Goal: Information Seeking & Learning: Check status

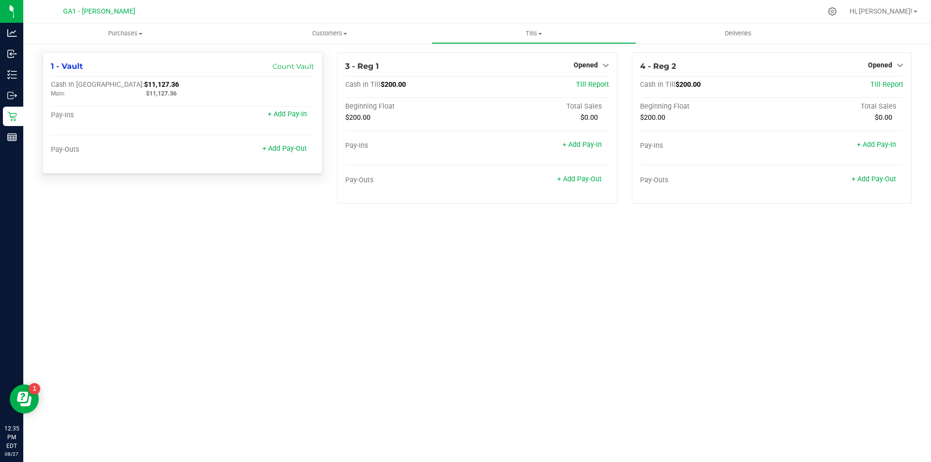
drag, startPoint x: 359, startPoint y: 261, endPoint x: 64, endPoint y: 147, distance: 316.5
click at [359, 261] on div "Purchases Summary of purchases Fulfillment All purchases Customers All customer…" at bounding box center [477, 242] width 908 height 439
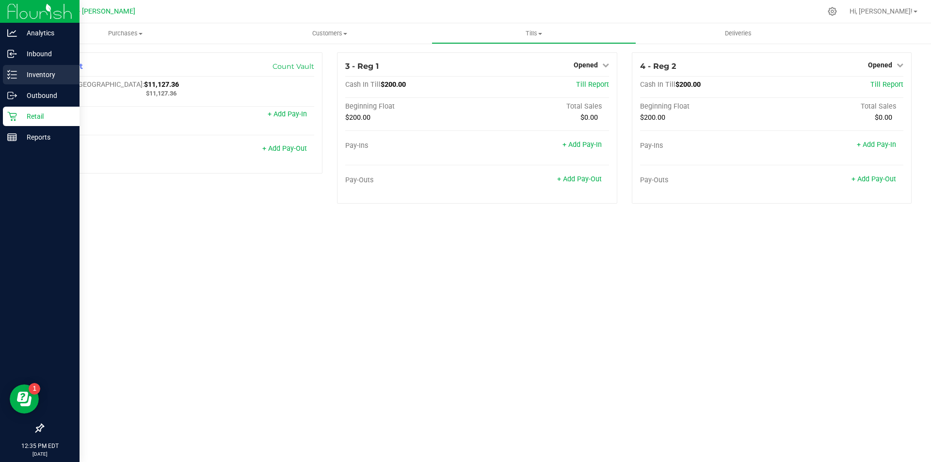
click at [8, 67] on div "Inventory" at bounding box center [41, 74] width 77 height 19
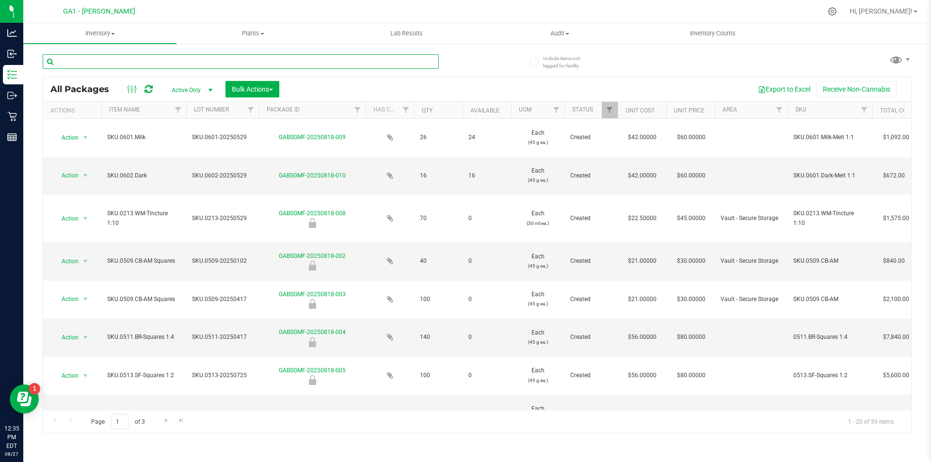
click at [206, 65] on input "text" at bounding box center [241, 61] width 396 height 15
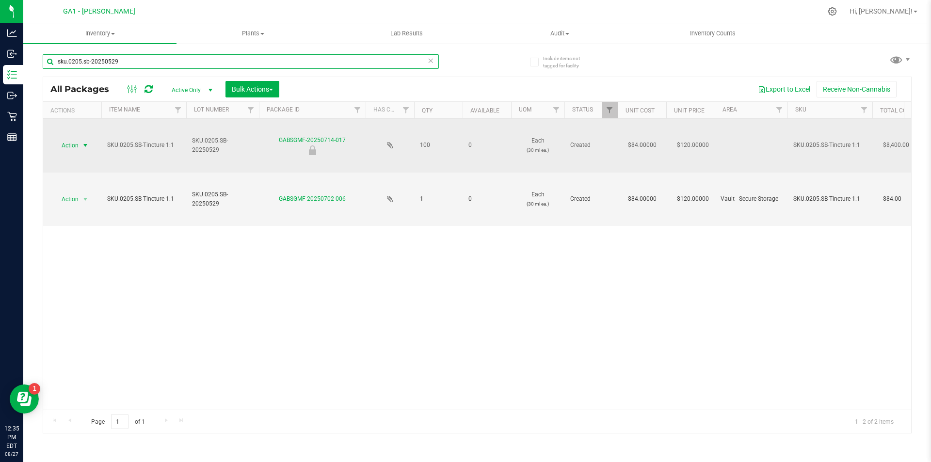
type input "sku.0205.sb-20250529"
click at [88, 142] on span "select" at bounding box center [86, 146] width 8 height 8
click at [86, 145] on span "select" at bounding box center [86, 146] width 8 height 8
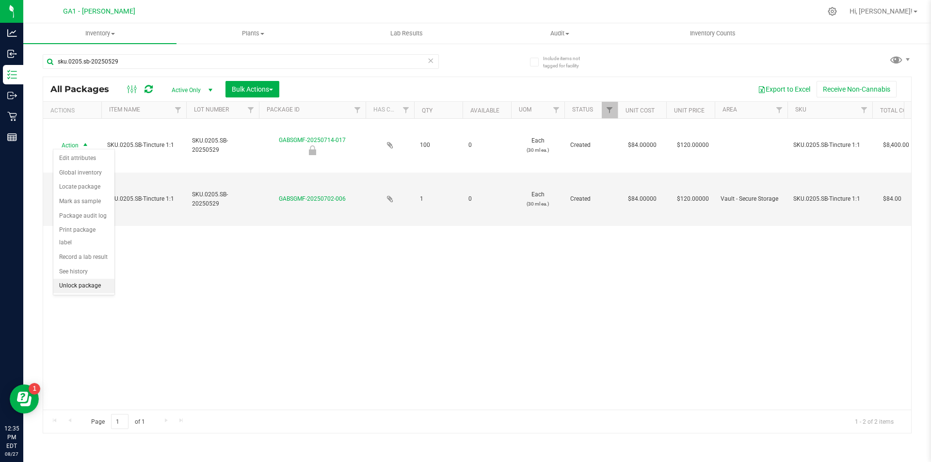
click at [86, 279] on li "Unlock package" at bounding box center [83, 286] width 61 height 15
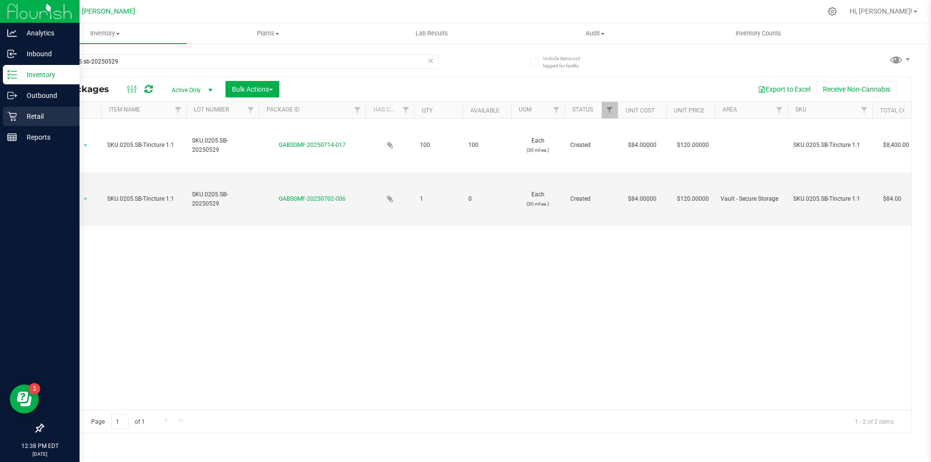
click at [14, 116] on icon at bounding box center [12, 117] width 10 height 10
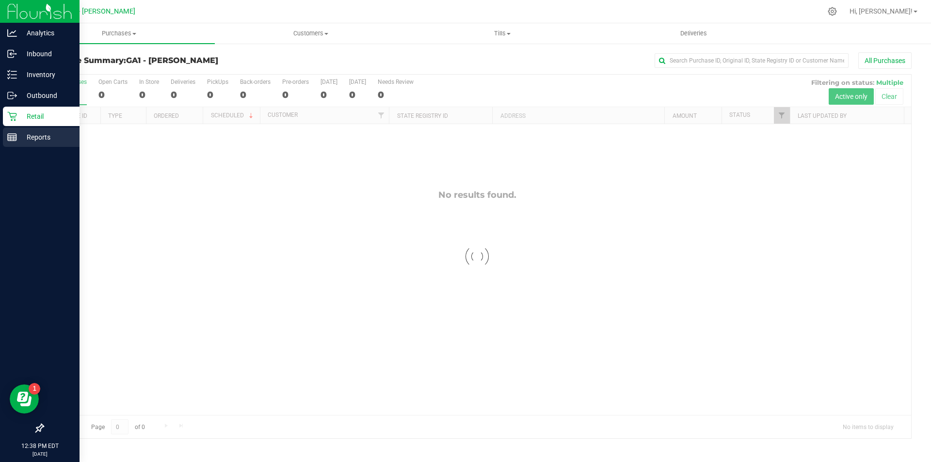
click at [52, 138] on p "Reports" at bounding box center [46, 137] width 58 height 12
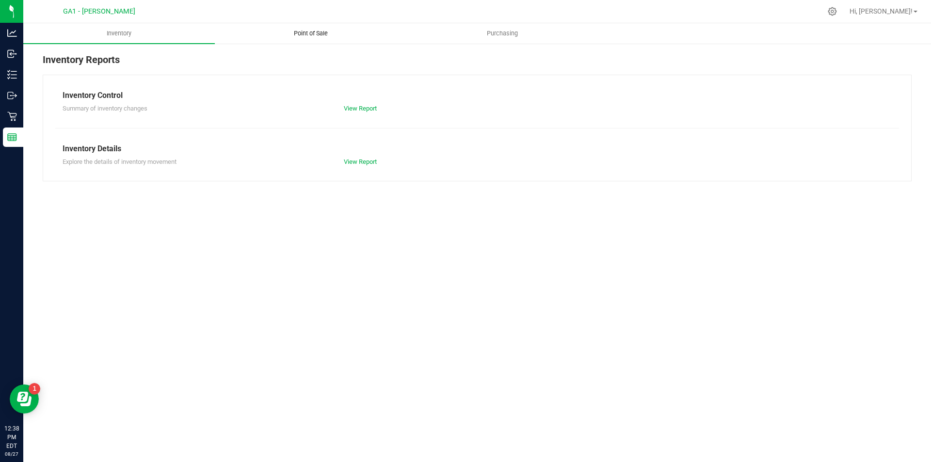
click at [309, 32] on span "Point of Sale" at bounding box center [311, 33] width 60 height 9
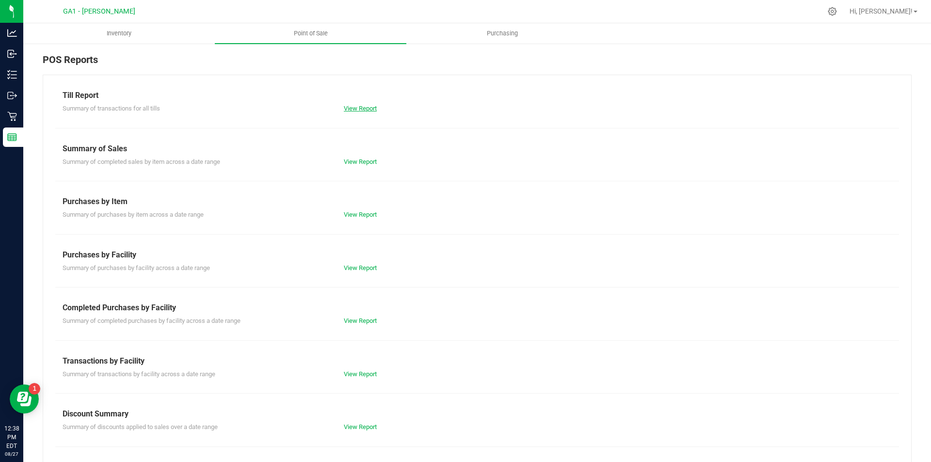
click at [359, 110] on link "View Report" at bounding box center [360, 108] width 33 height 7
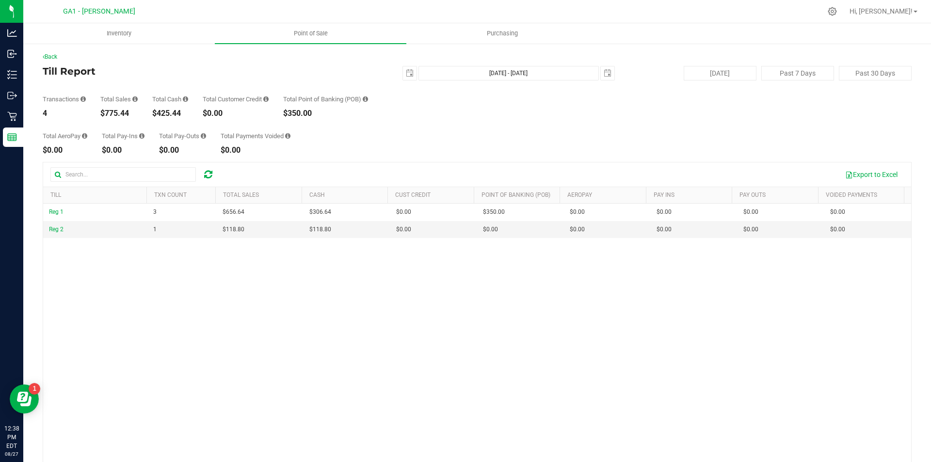
click at [463, 112] on div "Transactions 4 Total Sales $775.44 Total Cash $425.44 Total Customer Credit $0.…" at bounding box center [477, 99] width 869 height 37
click at [392, 72] on div "[DATE] [DATE] - [DATE] [DATE]" at bounding box center [473, 73] width 297 height 15
click at [406, 74] on span "select" at bounding box center [410, 73] width 8 height 8
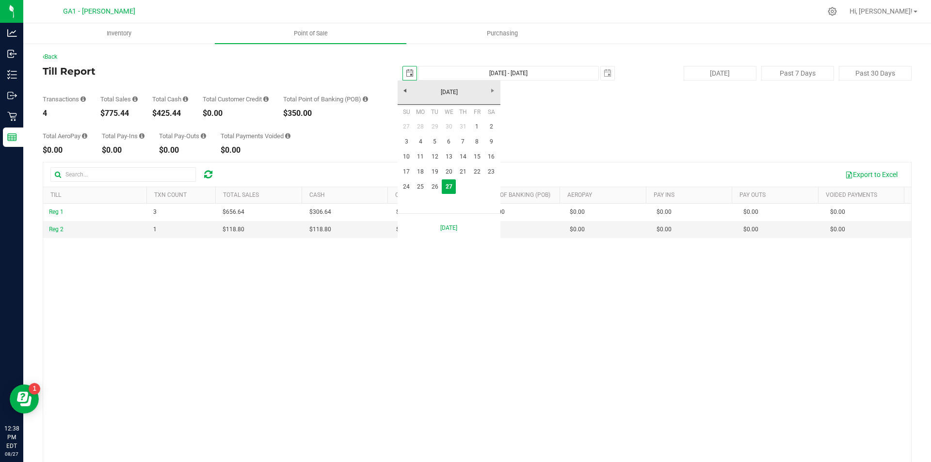
scroll to position [0, 24]
click at [405, 184] on link "24" at bounding box center [407, 187] width 14 height 15
type input "[DATE]"
type input "[DATE] - [DATE]"
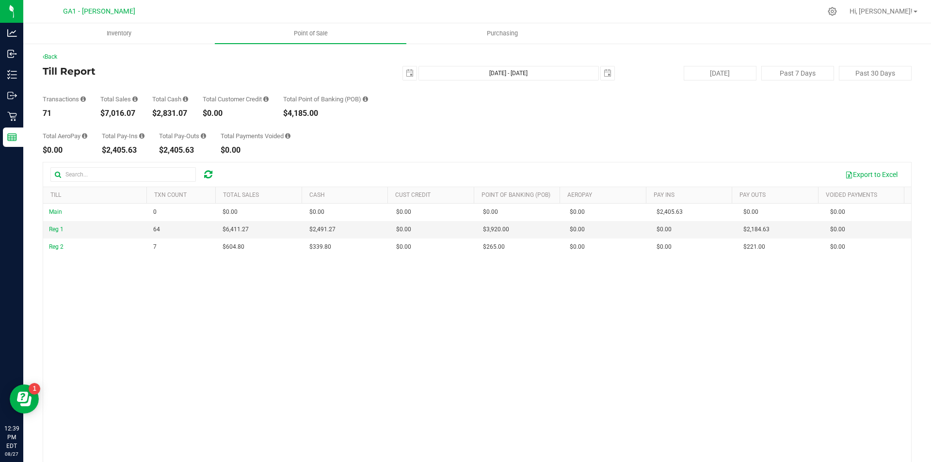
click at [406, 97] on div "Transactions 71 Total Sales $7,016.07 Total Cash $2,831.07 Total Customer Credi…" at bounding box center [477, 99] width 869 height 37
click at [433, 169] on div "Export to Excel" at bounding box center [563, 174] width 681 height 16
click at [795, 71] on button "Past 7 Days" at bounding box center [798, 73] width 73 height 15
type input "[DATE]"
type input "[DATE] - [DATE]"
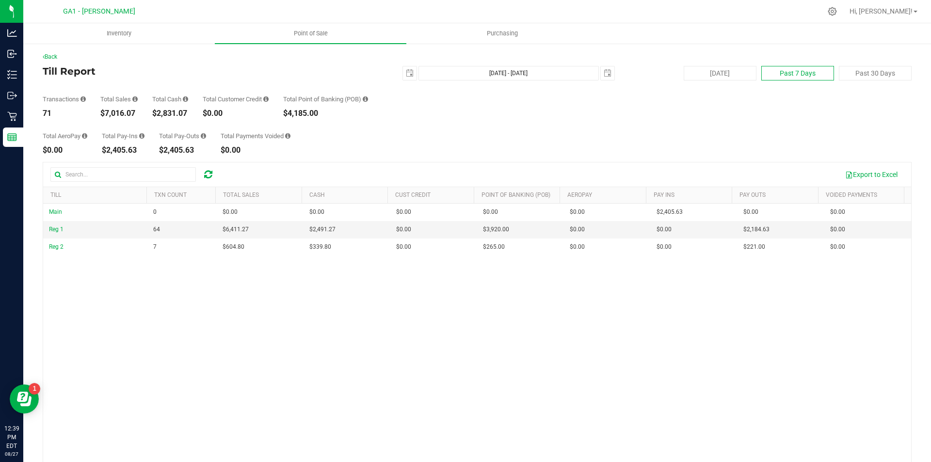
type input "[DATE]"
click at [700, 128] on div "Total AeroPay $860.26 Total Pay-Ins $7,783.31 Total Pay-Outs $7,783.31 Total Pa…" at bounding box center [477, 135] width 869 height 37
click at [412, 101] on div "Transactions 220 Total Sales $20,292.91 Total Cash $8,197.65 Total Customer Cre…" at bounding box center [477, 99] width 869 height 37
click at [713, 371] on div "Main 0 $0.00 $0.00 $0.00 $0.00 $0.00 $0.00 $0.00 $0.00 $0.00 $0.00 $0.00 $0.00 …" at bounding box center [477, 349] width 868 height 291
click at [406, 77] on span "select" at bounding box center [410, 73] width 8 height 8
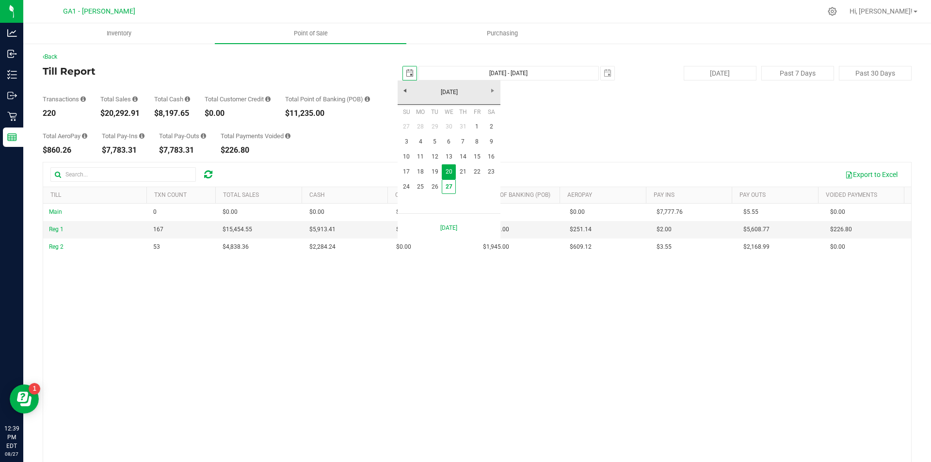
scroll to position [0, 24]
click at [409, 170] on link "17" at bounding box center [407, 171] width 14 height 15
type input "[DATE]"
type input "[DATE] - [DATE]"
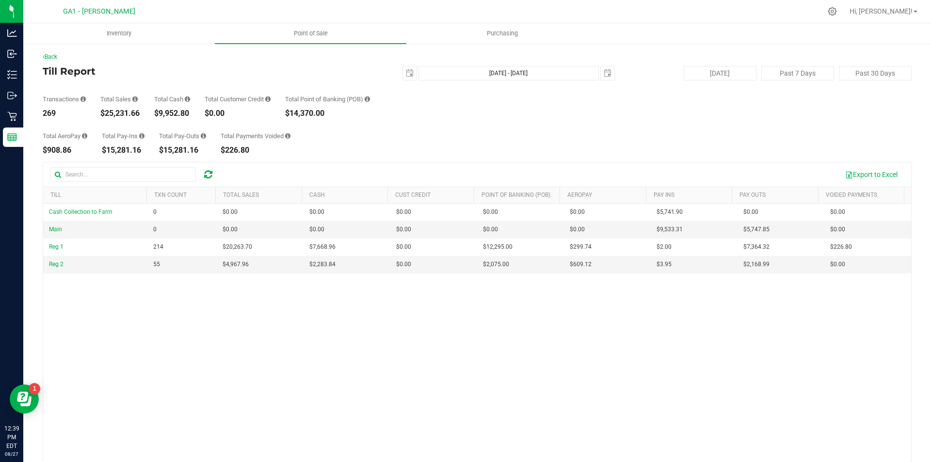
click at [437, 152] on div "Total AeroPay $908.86 Total Pay-Ins $15,281.16 Total Pay-Outs $15,281.16 Total …" at bounding box center [477, 135] width 869 height 37
click at [403, 68] on span "select" at bounding box center [410, 73] width 14 height 14
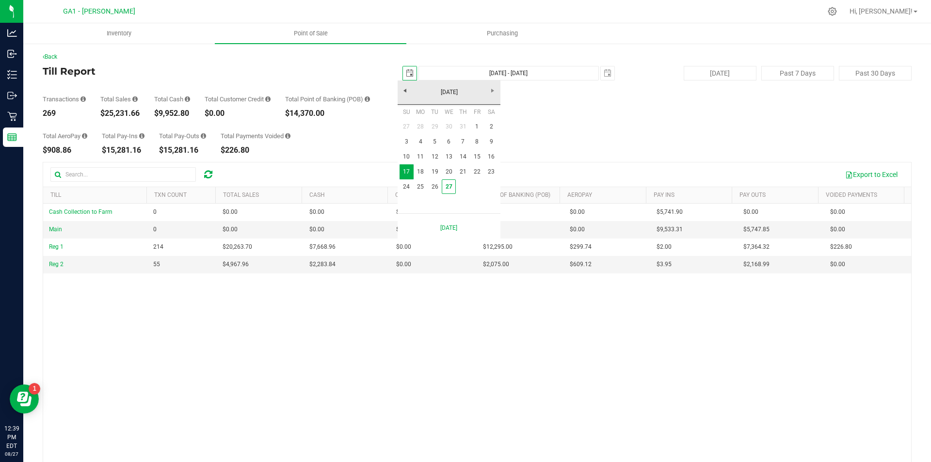
scroll to position [0, 24]
click at [410, 184] on link "24" at bounding box center [407, 187] width 14 height 15
type input "[DATE]"
type input "[DATE] - [DATE]"
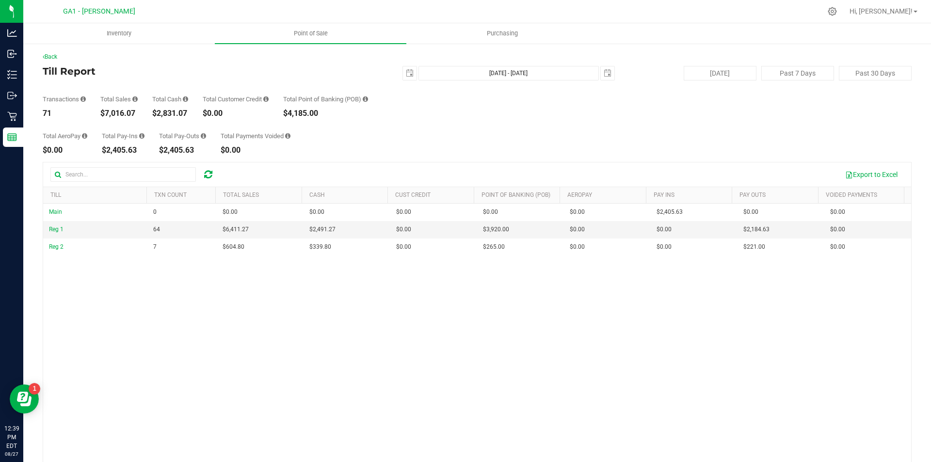
click at [419, 132] on div "Total AeroPay $0.00 Total Pay-Ins $2,405.63 Total Pay-Outs $2,405.63 Total Paym…" at bounding box center [477, 135] width 869 height 37
click at [403, 67] on span "select" at bounding box center [410, 73] width 14 height 14
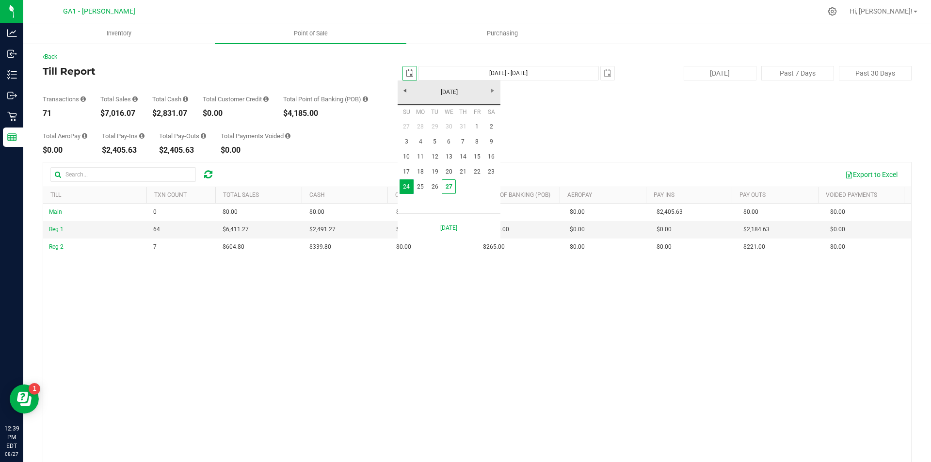
scroll to position [0, 24]
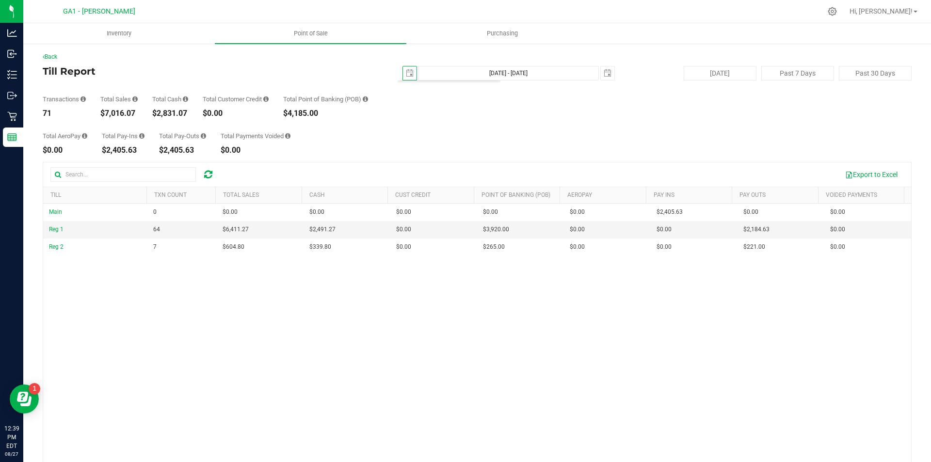
click at [537, 127] on div "Total AeroPay $0.00 Total Pay-Ins $2,405.63 Total Pay-Outs $2,405.63 Total Paym…" at bounding box center [477, 135] width 869 height 37
